Goal: Task Accomplishment & Management: Use online tool/utility

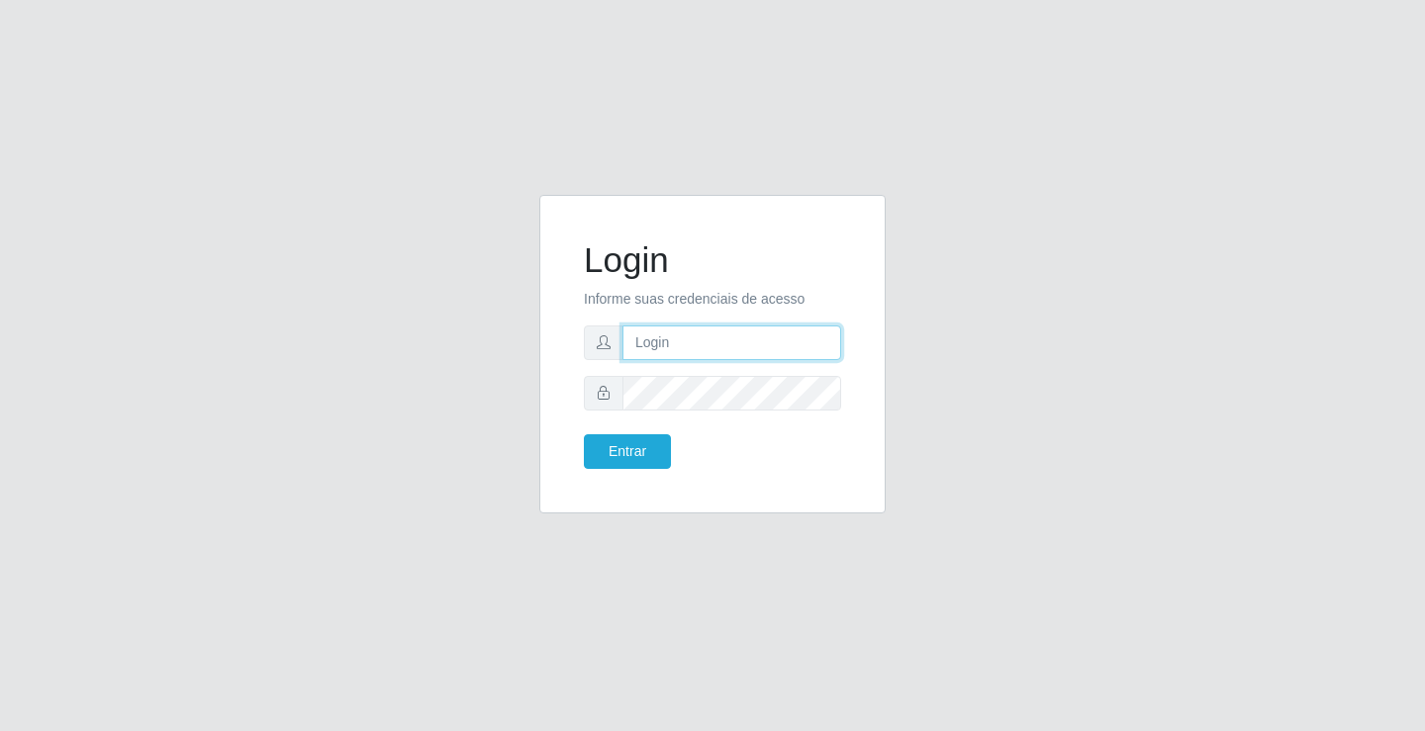
drag, startPoint x: 696, startPoint y: 353, endPoint x: 706, endPoint y: 362, distance: 13.3
click at [696, 353] on input "text" at bounding box center [731, 343] width 219 height 35
type input "[PERSON_NAME]"
click at [584, 434] on button "Entrar" at bounding box center [627, 451] width 87 height 35
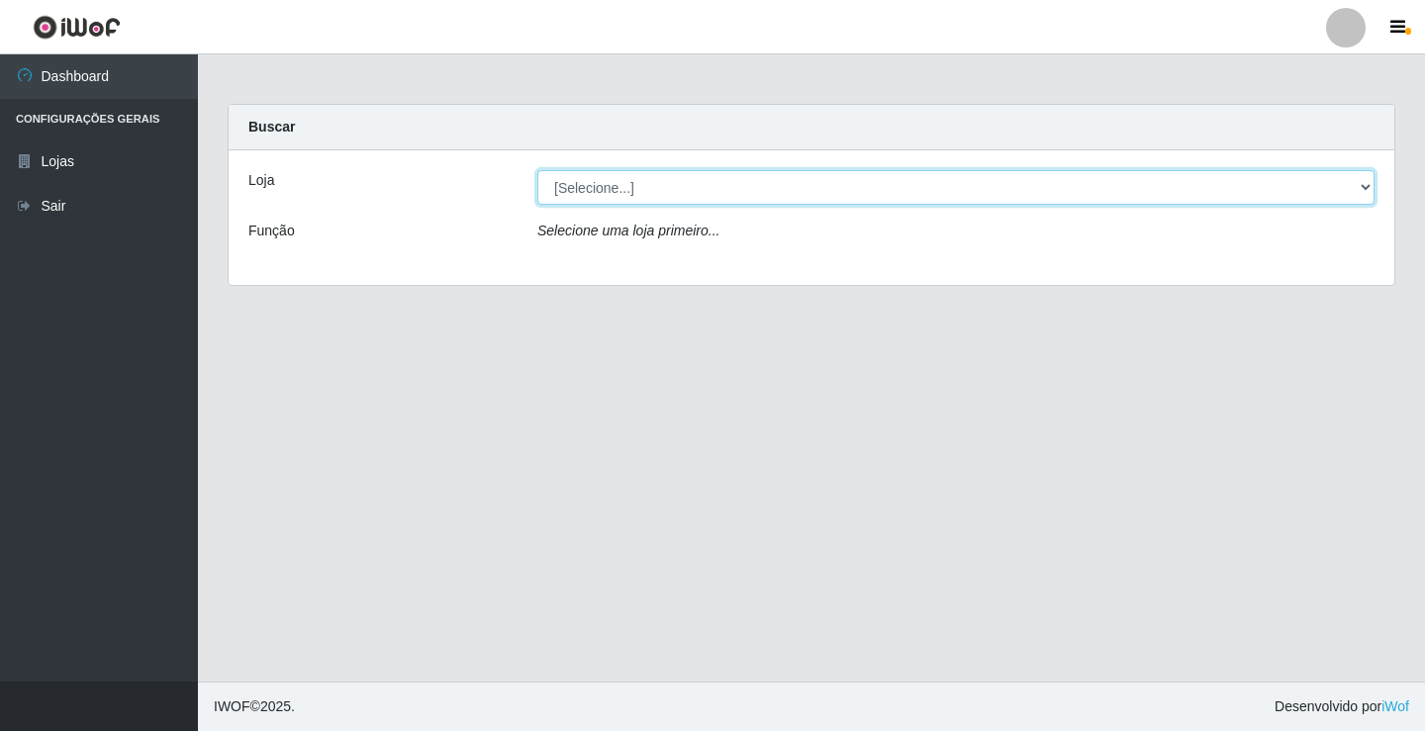
click at [709, 196] on select "[Selecione...] Ideal - Conceição" at bounding box center [955, 187] width 837 height 35
select select "231"
click at [537, 170] on select "[Selecione...] Ideal - Conceição" at bounding box center [955, 187] width 837 height 35
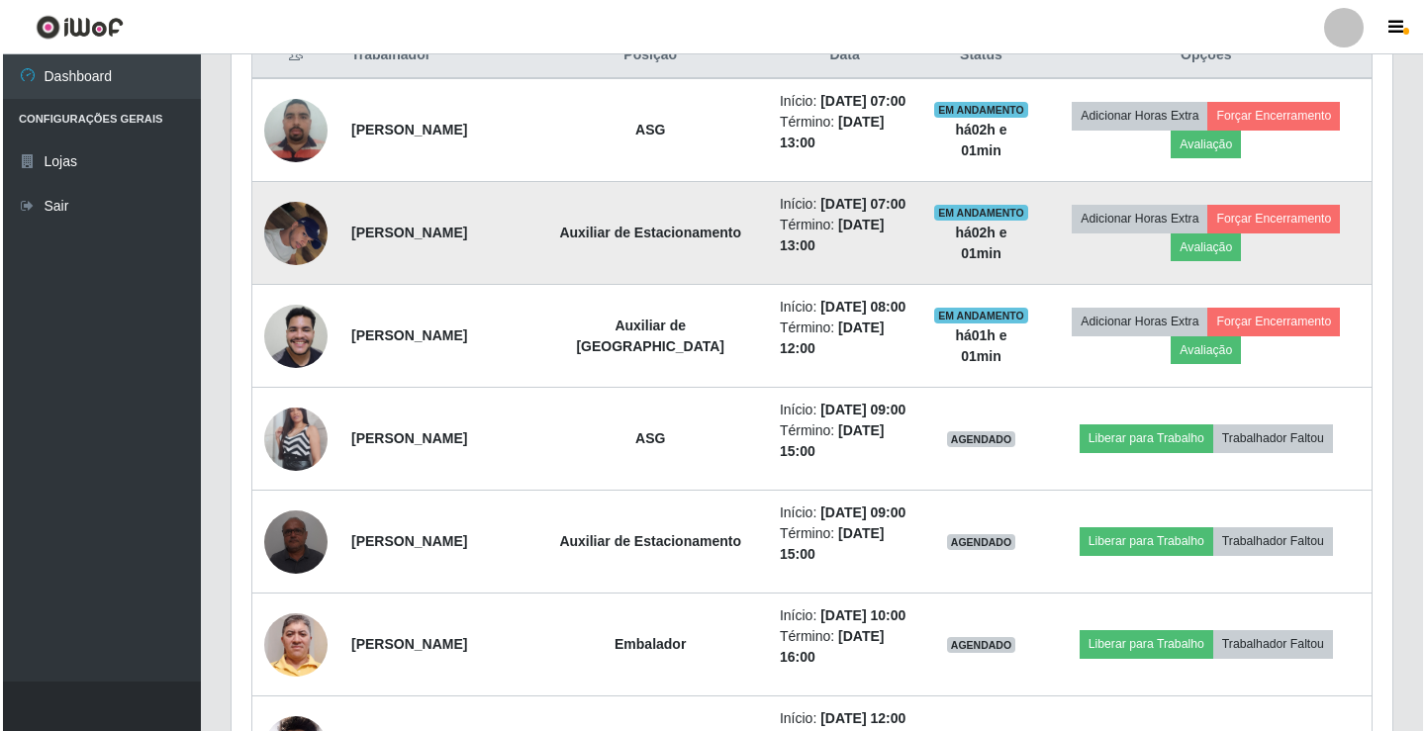
scroll to position [792, 0]
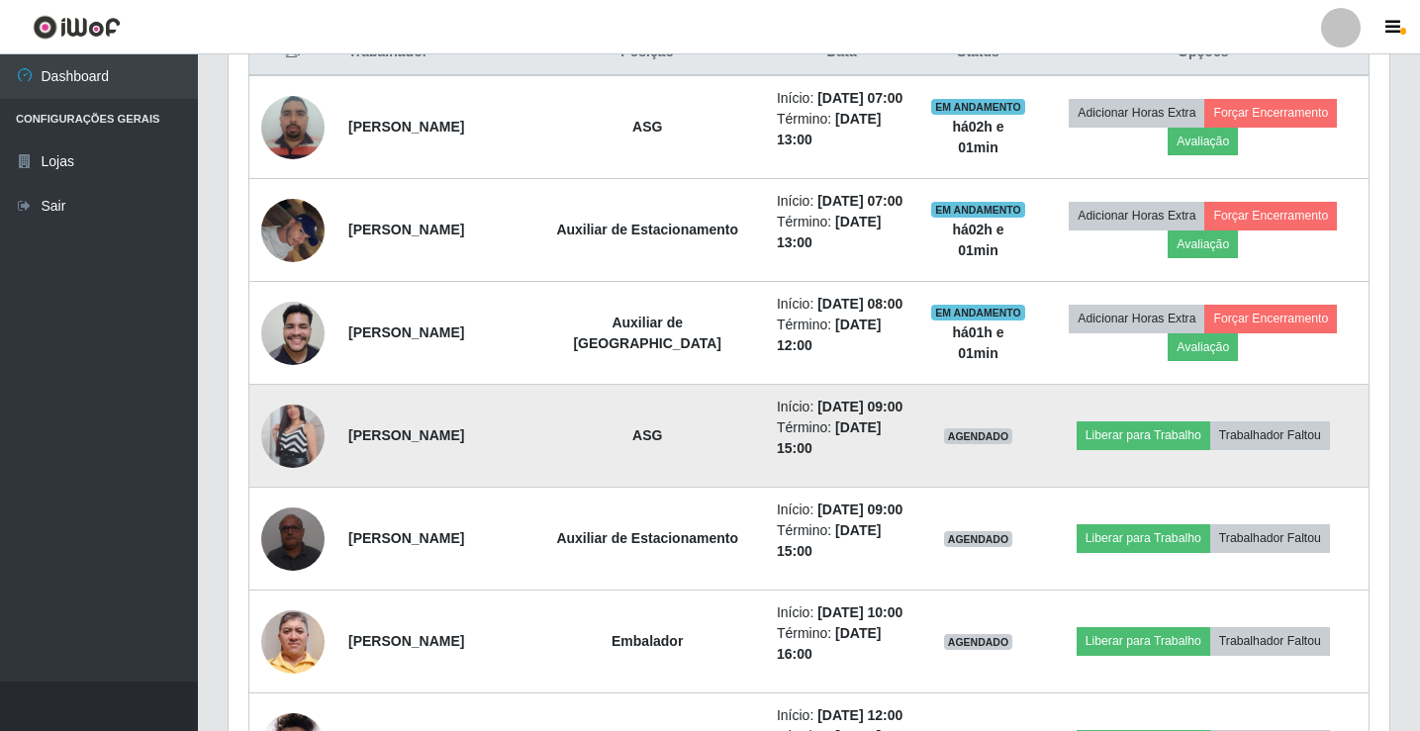
click at [1181, 450] on td "Liberar para Trabalho Trabalhador Faltou" at bounding box center [1203, 436] width 331 height 103
click at [1134, 436] on button "Liberar para Trabalho" at bounding box center [1144, 436] width 134 height 28
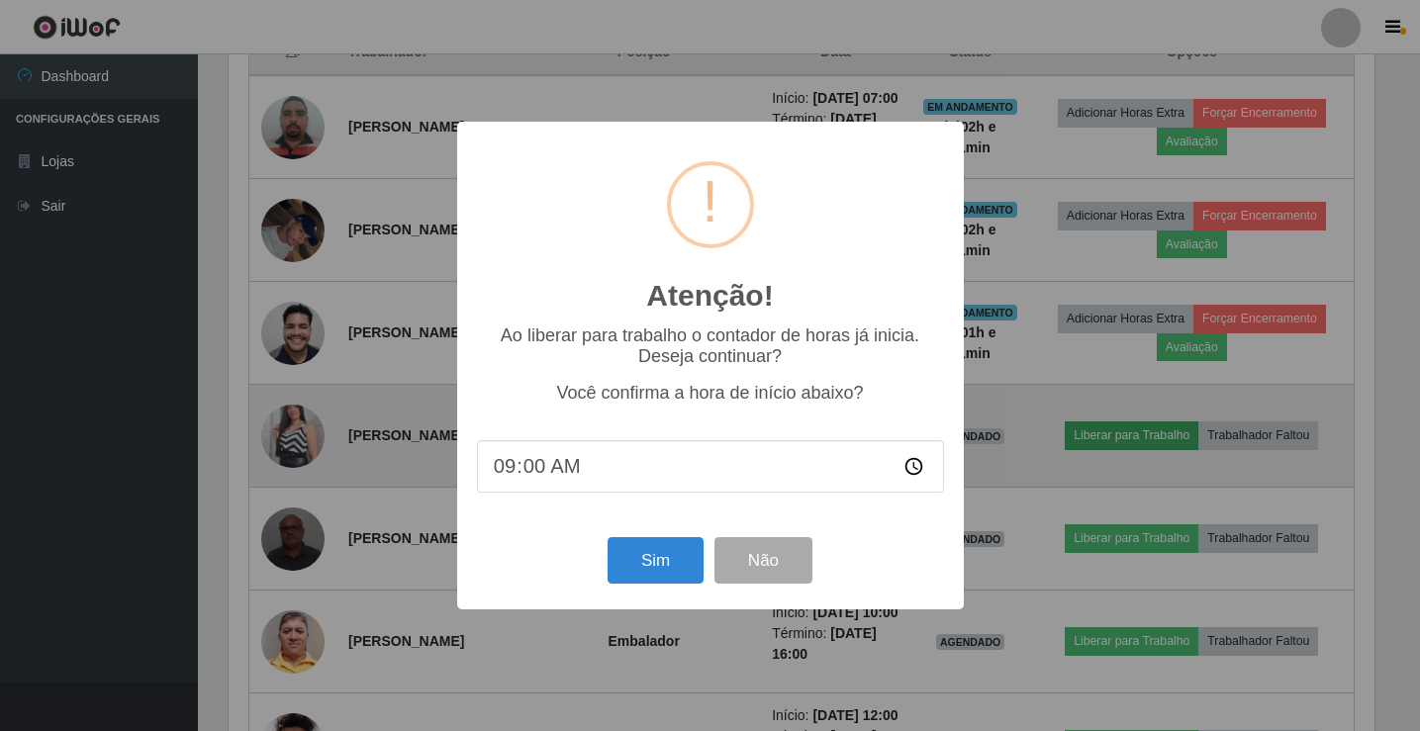
scroll to position [411, 1151]
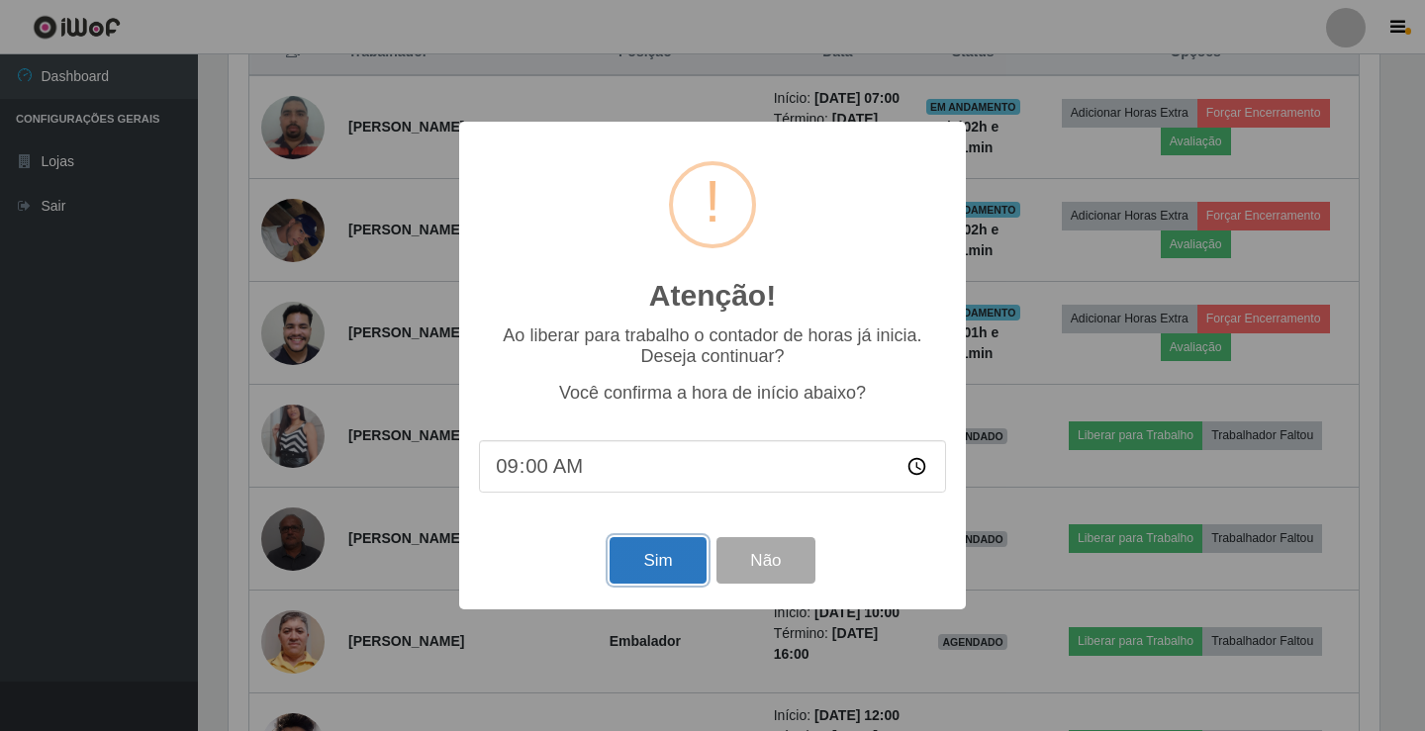
click at [636, 571] on button "Sim" at bounding box center [658, 560] width 96 height 47
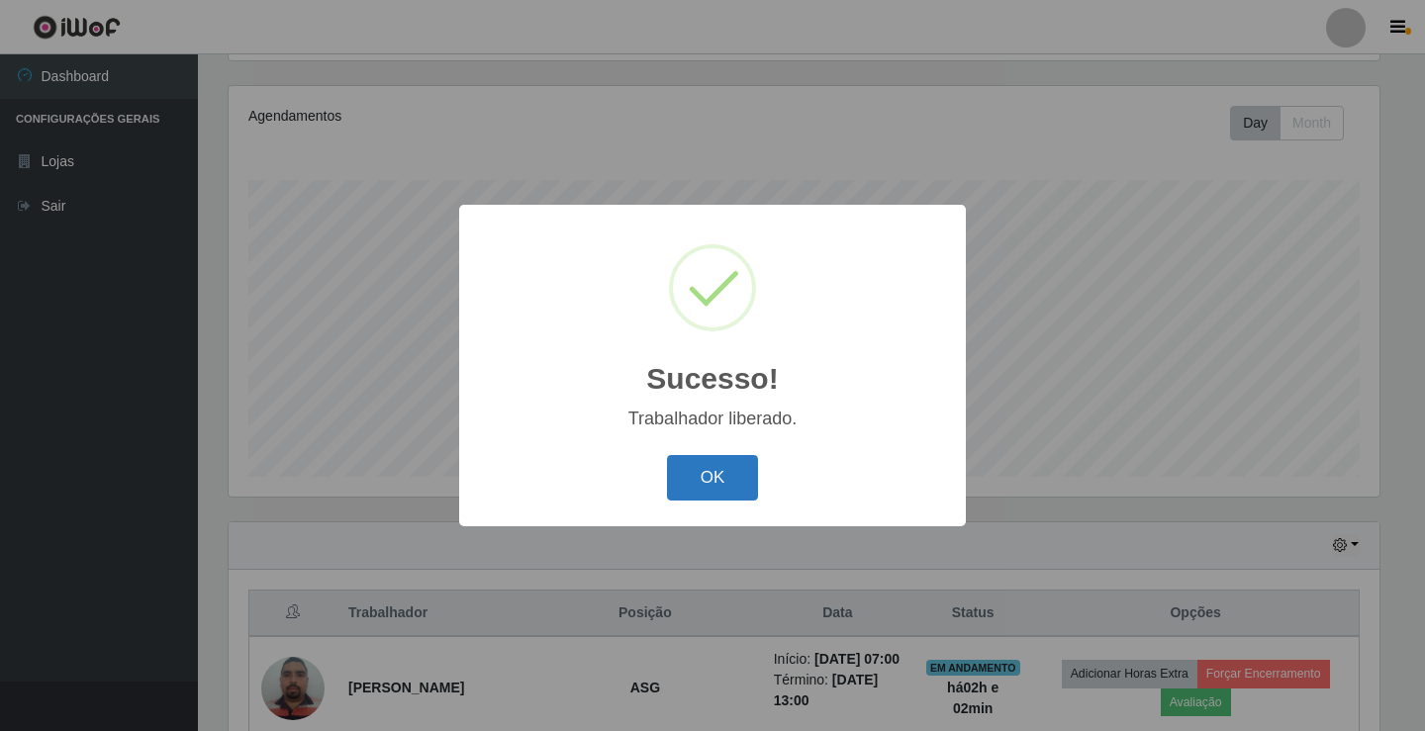
click at [698, 481] on button "OK" at bounding box center [713, 478] width 92 height 47
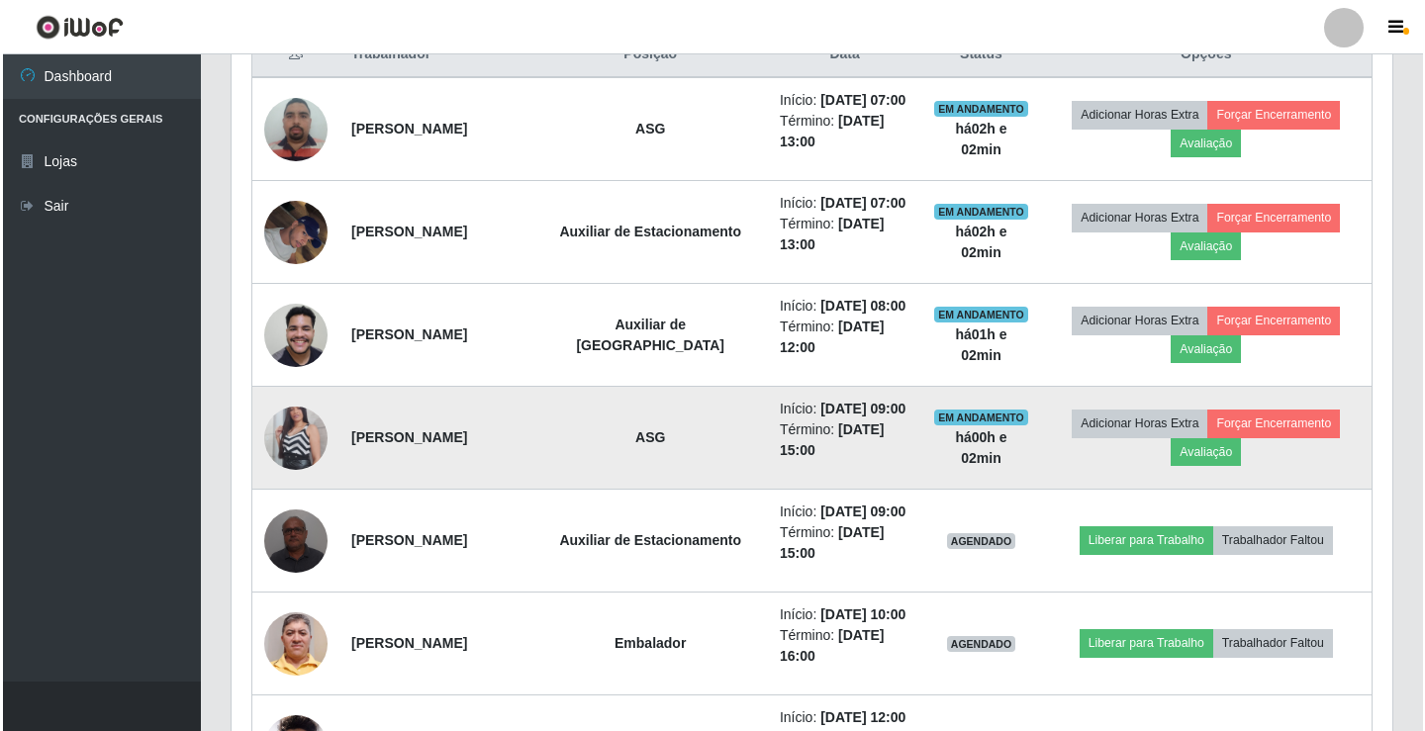
scroll to position [824, 0]
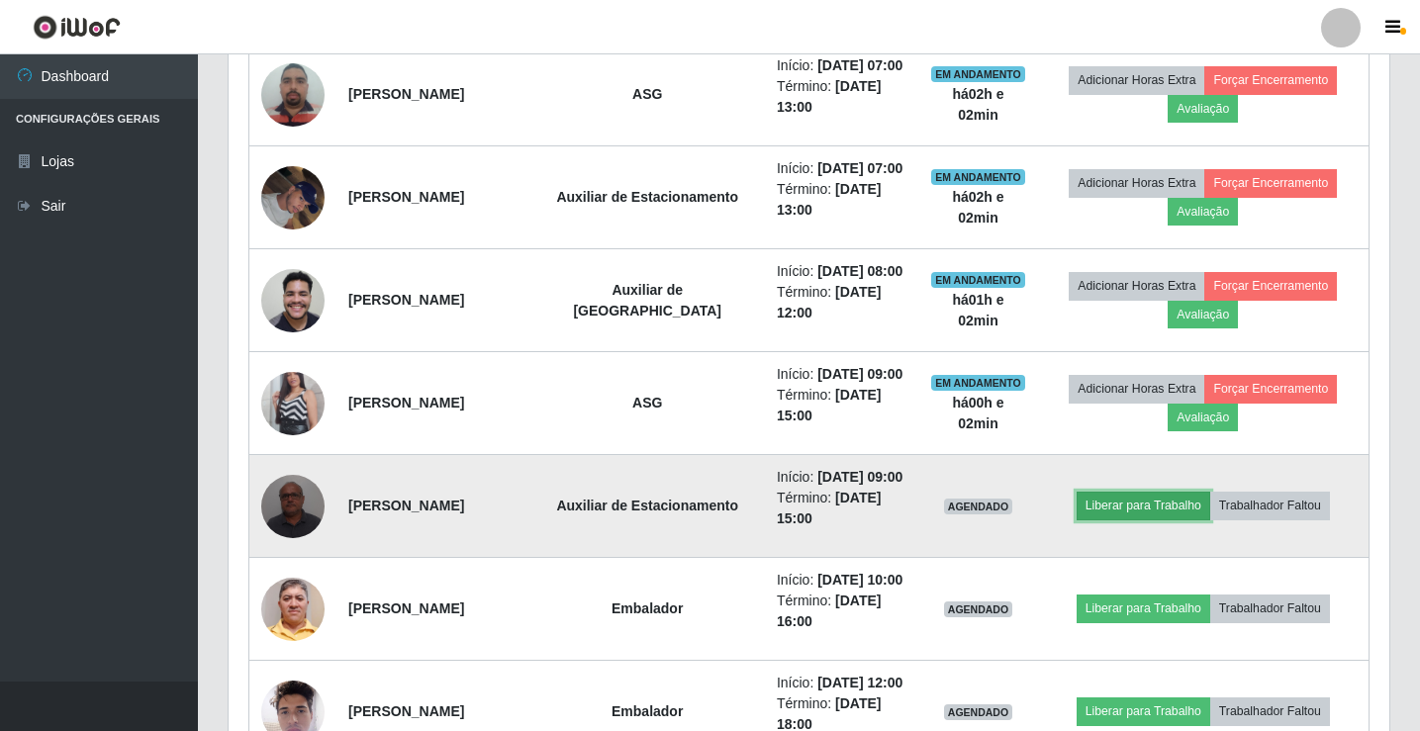
click at [1100, 508] on button "Liberar para Trabalho" at bounding box center [1144, 506] width 134 height 28
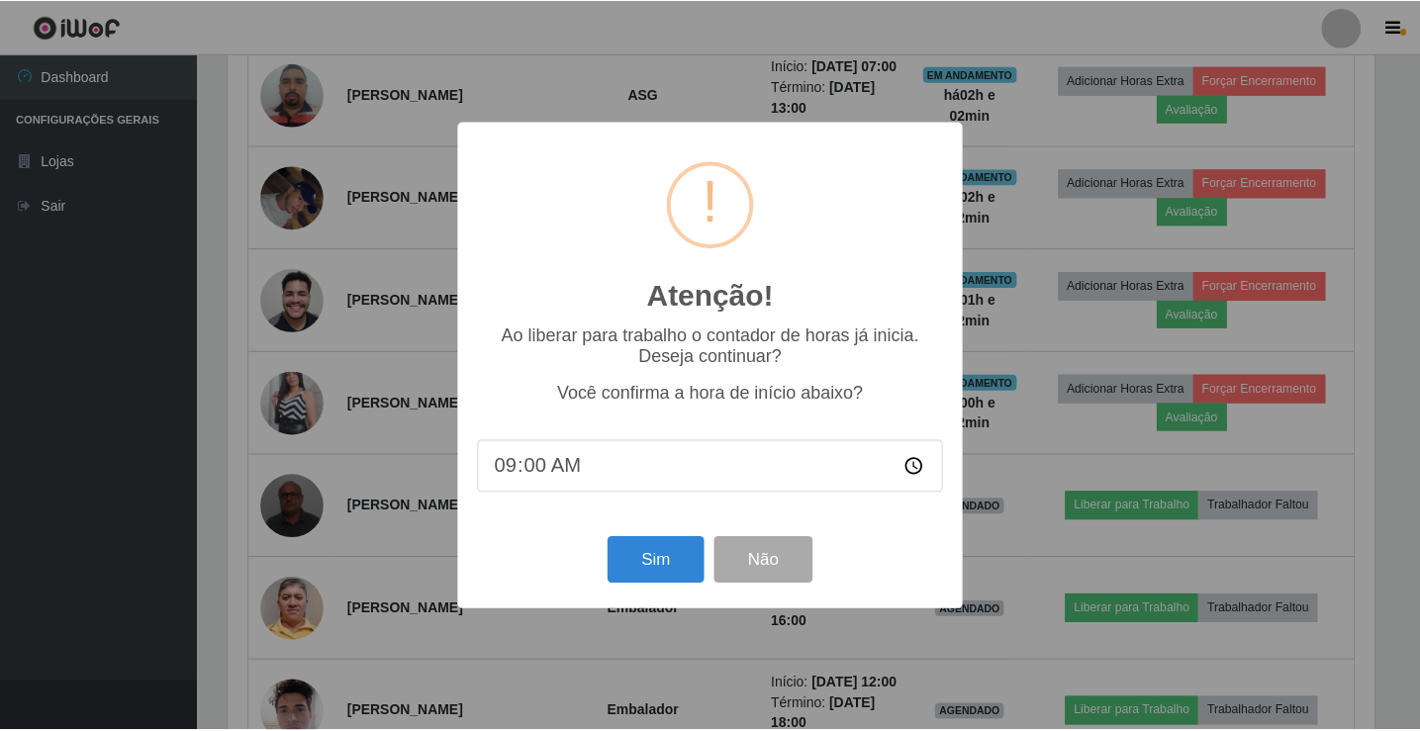
scroll to position [411, 1151]
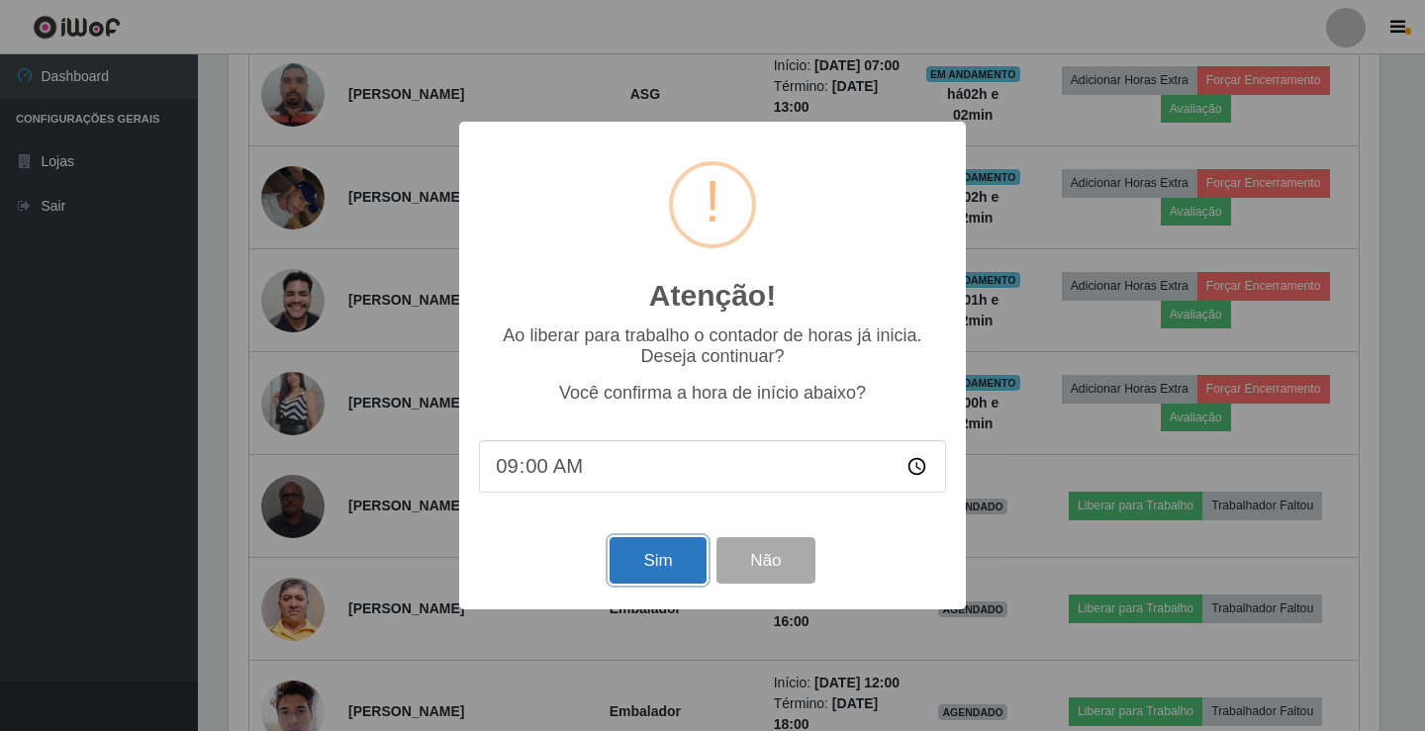
click at [648, 544] on button "Sim" at bounding box center [658, 560] width 96 height 47
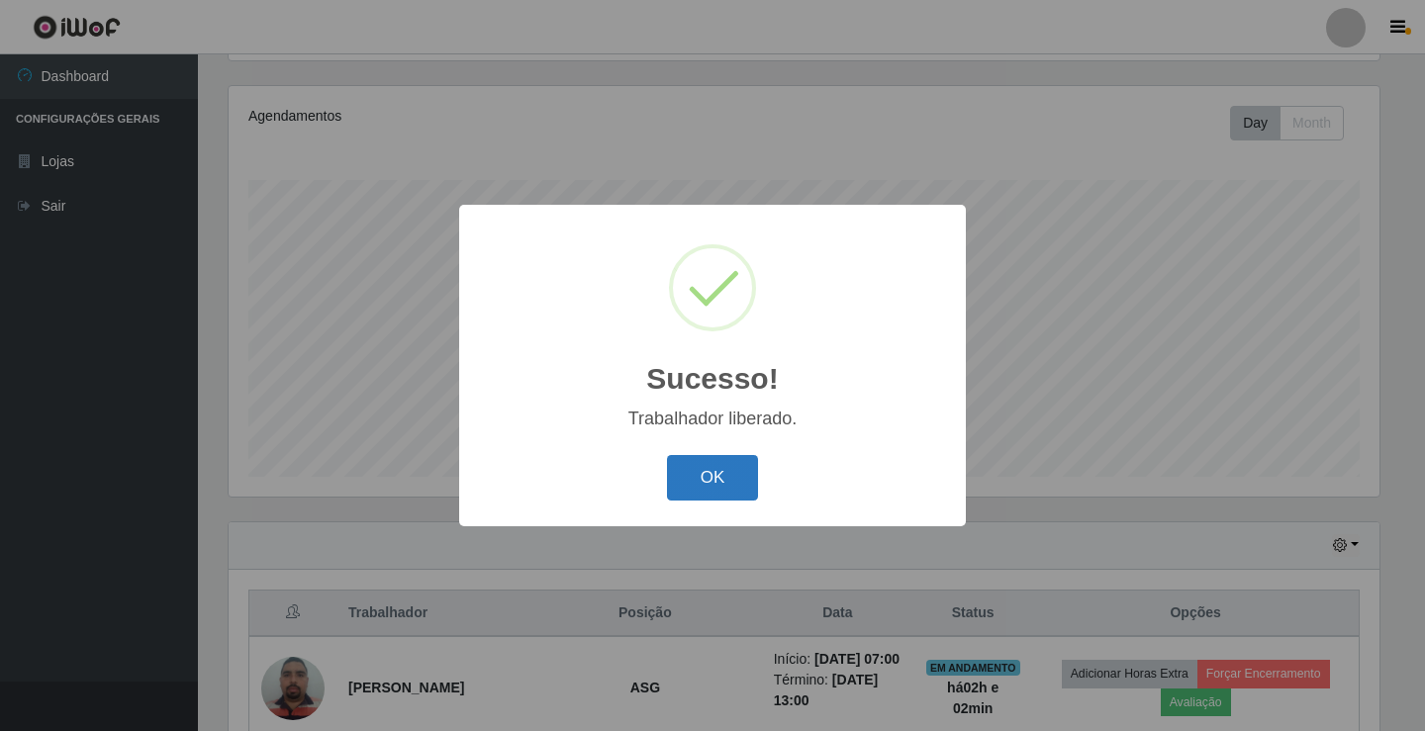
click at [742, 492] on button "OK" at bounding box center [713, 478] width 92 height 47
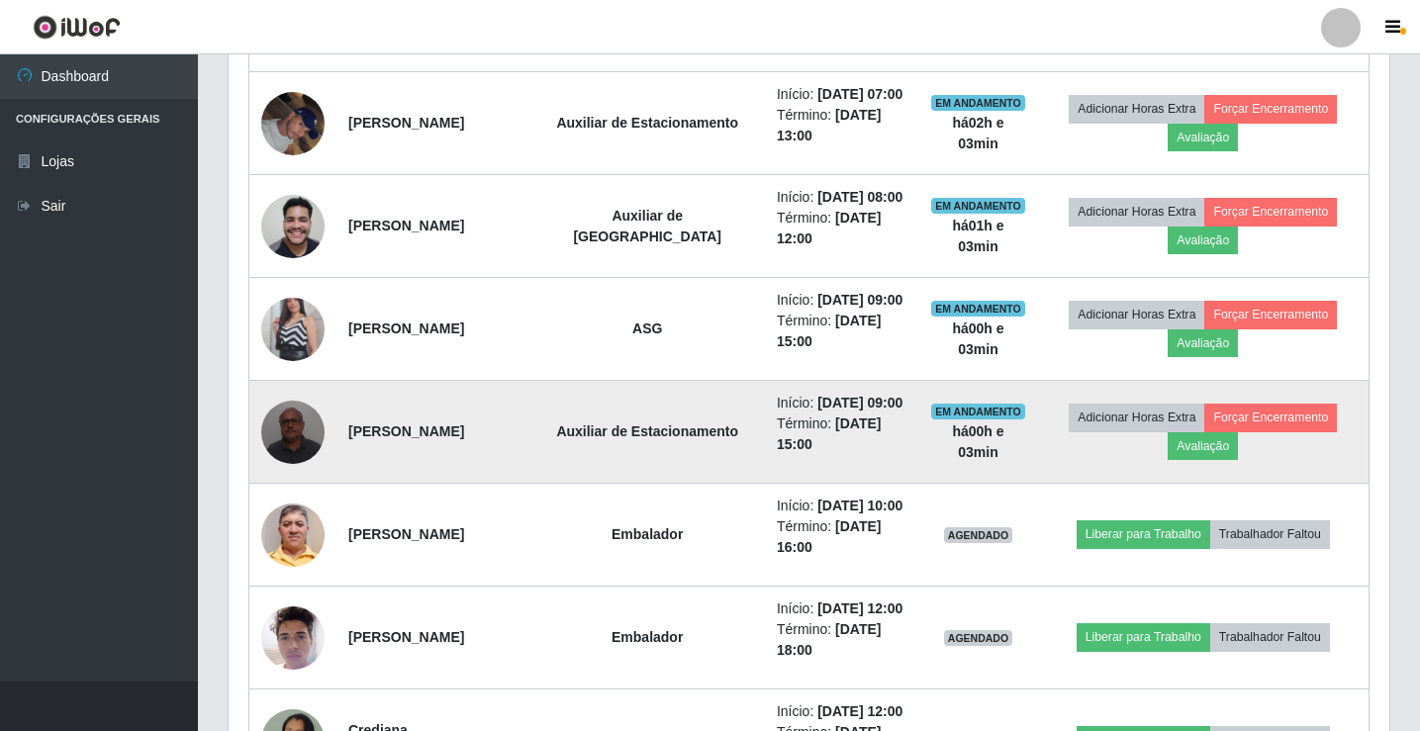
scroll to position [923, 0]
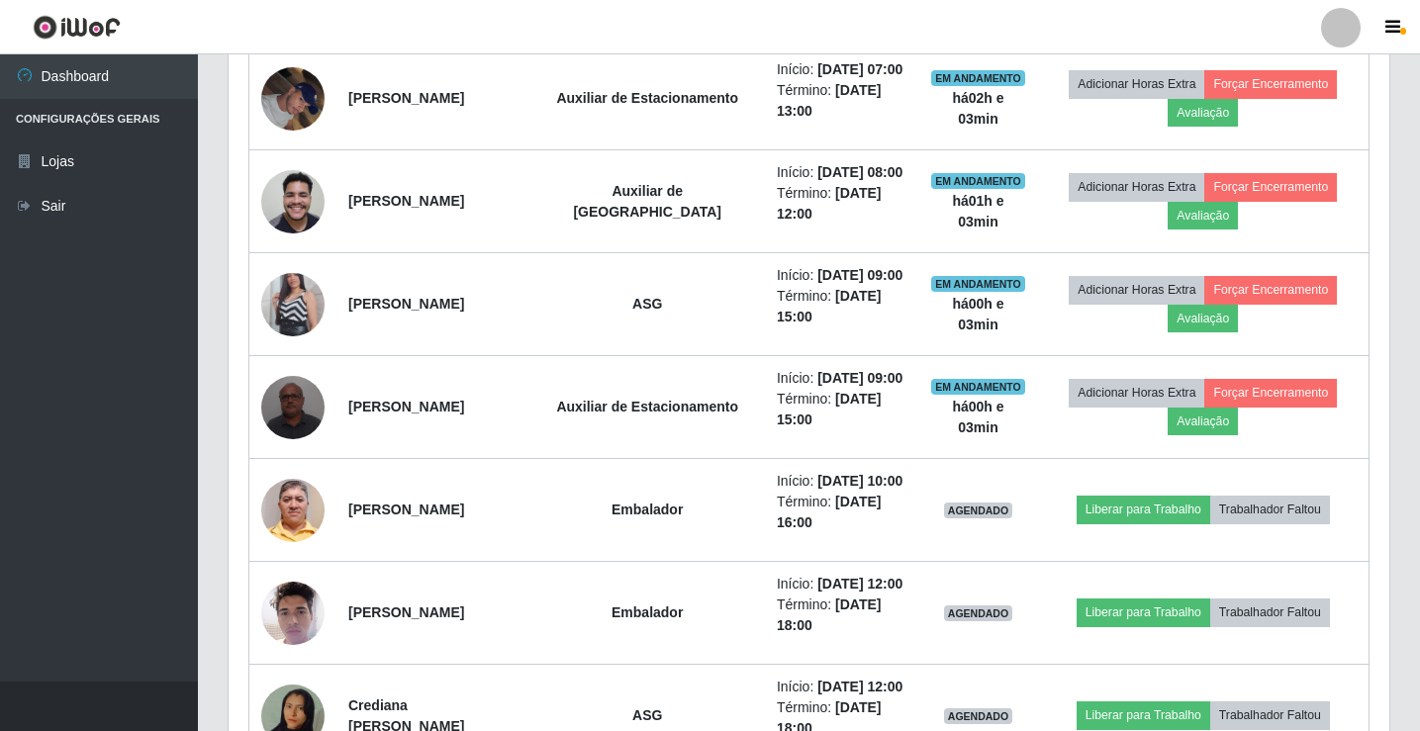
click at [1339, 24] on div at bounding box center [1341, 28] width 40 height 40
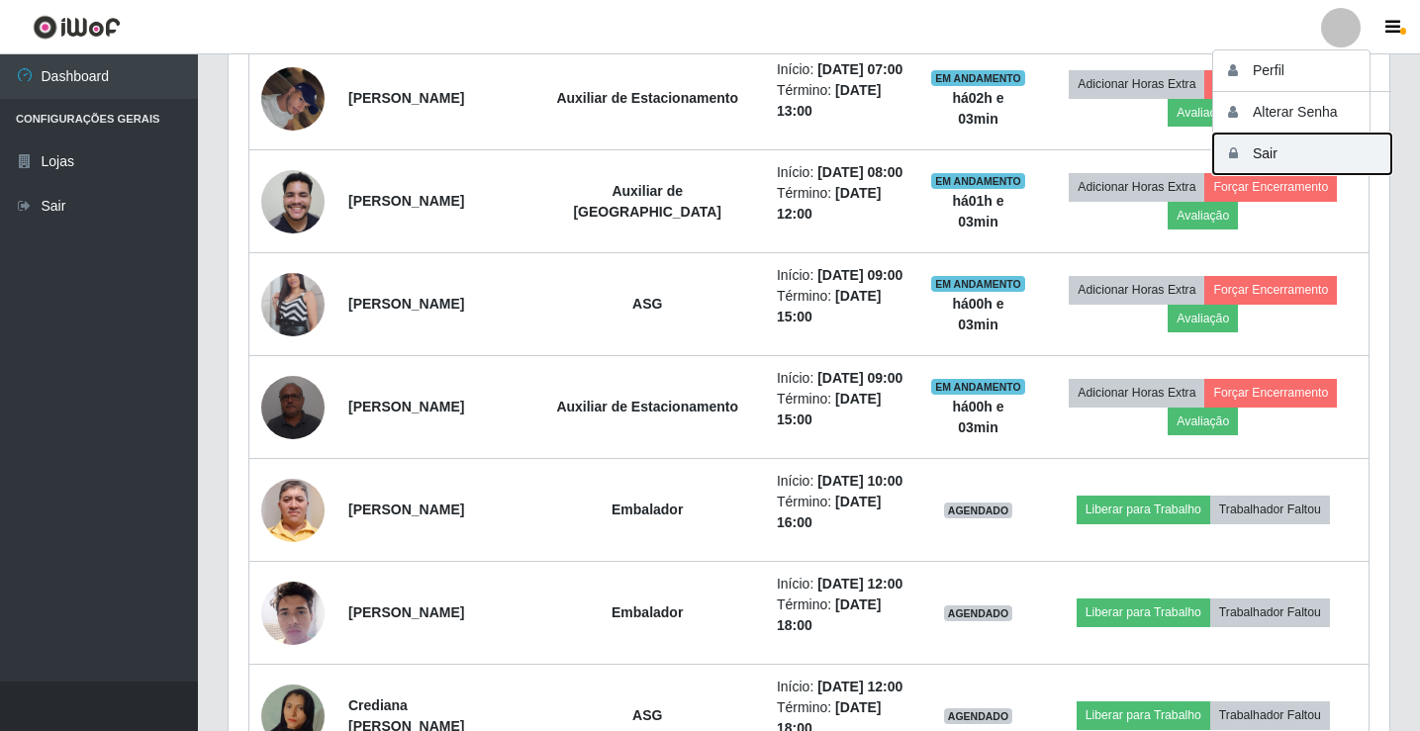
click at [1366, 145] on button "Sair" at bounding box center [1302, 154] width 178 height 41
